Goal: Find specific page/section: Find specific page/section

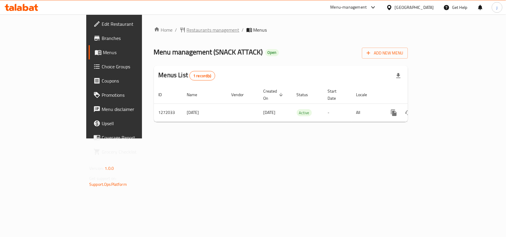
click at [187, 31] on span "Restaurants management" at bounding box center [213, 29] width 53 height 7
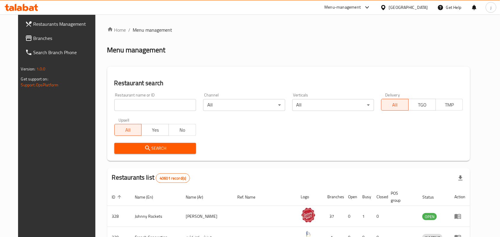
click at [164, 109] on input "search" at bounding box center [155, 105] width 82 height 12
paste input "690082"
type input "690082"
click button "Search" at bounding box center [155, 148] width 82 height 11
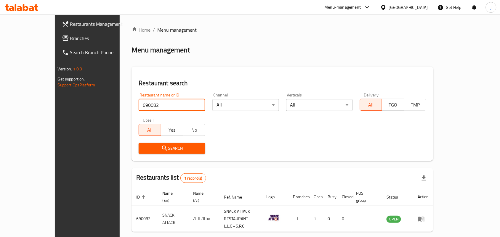
click at [390, 9] on div "[GEOGRAPHIC_DATA]" at bounding box center [408, 7] width 39 height 7
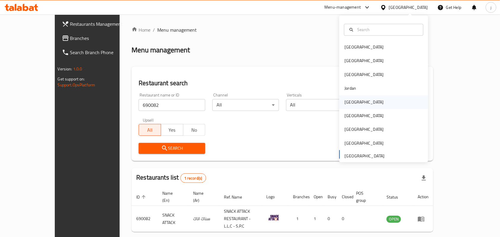
click at [361, 103] on div "[GEOGRAPHIC_DATA]" at bounding box center [383, 102] width 89 height 14
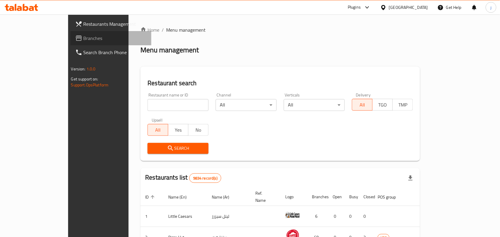
click at [84, 38] on span "Branches" at bounding box center [115, 38] width 63 height 7
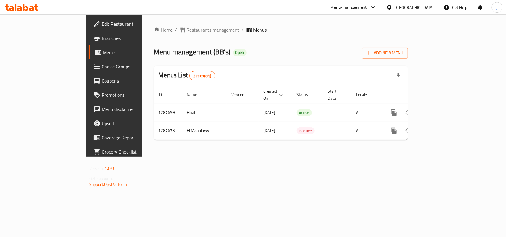
click at [187, 27] on span "Restaurants management" at bounding box center [213, 29] width 53 height 7
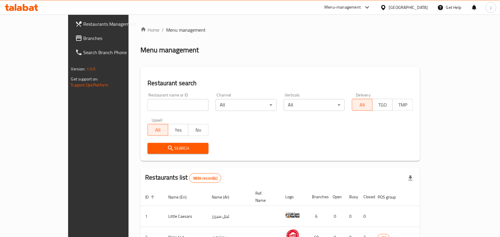
click at [150, 105] on input "search" at bounding box center [177, 105] width 61 height 12
paste input "696829"
type input "696829"
click button "Search" at bounding box center [177, 148] width 61 height 11
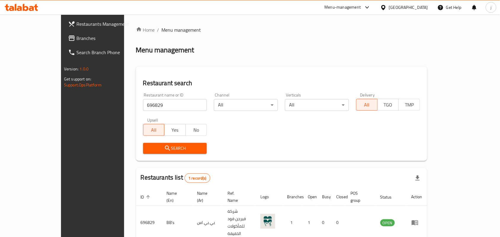
click at [385, 9] on icon at bounding box center [383, 7] width 4 height 5
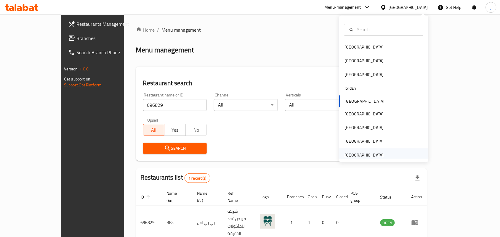
click at [386, 154] on div "[GEOGRAPHIC_DATA]" at bounding box center [383, 155] width 89 height 14
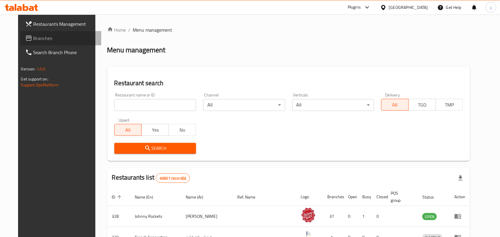
click at [33, 40] on span "Branches" at bounding box center [64, 38] width 63 height 7
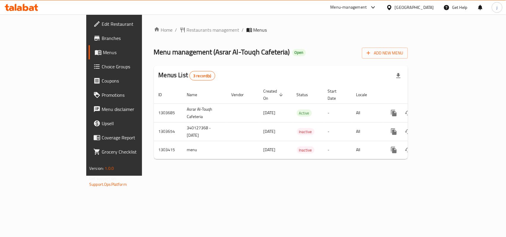
click at [187, 28] on span "Restaurants management" at bounding box center [213, 29] width 53 height 7
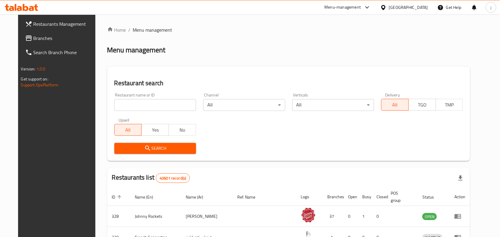
click at [142, 103] on input "search" at bounding box center [155, 105] width 82 height 12
paste input "702816"
type input "702816"
click button "Search" at bounding box center [155, 148] width 82 height 11
